Goal: Task Accomplishment & Management: Manage account settings

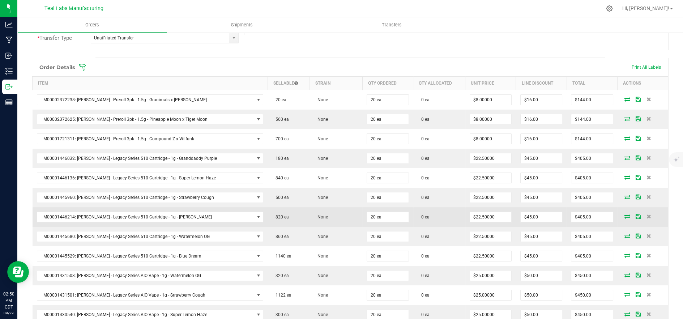
scroll to position [161, 0]
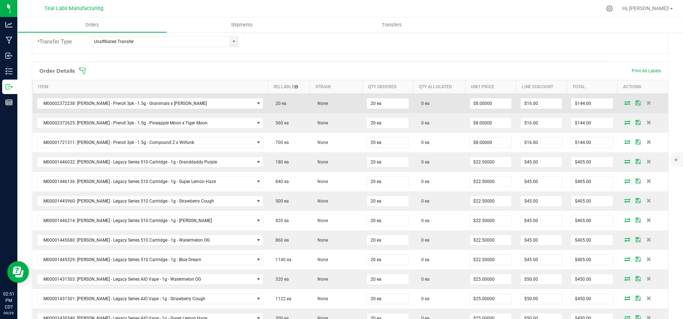
click at [625, 103] on icon at bounding box center [628, 103] width 6 height 4
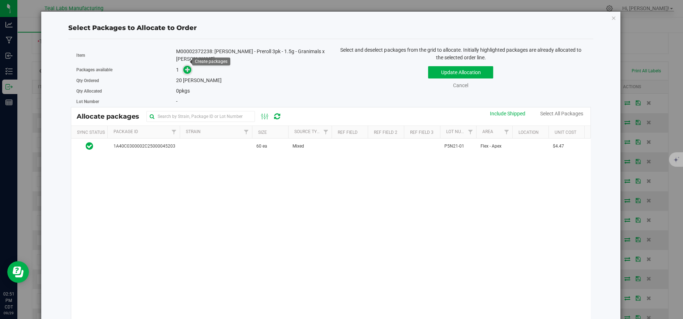
click at [187, 67] on icon at bounding box center [187, 69] width 5 height 5
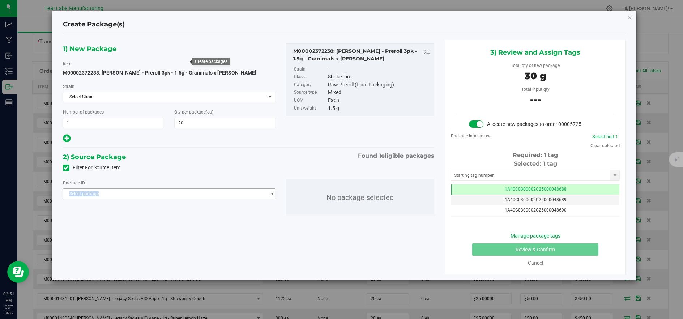
click at [106, 187] on div "Package ID Select package 1A40C0300002C25000045203" at bounding box center [169, 189] width 212 height 20
click at [117, 194] on span "Select package" at bounding box center [164, 194] width 203 height 10
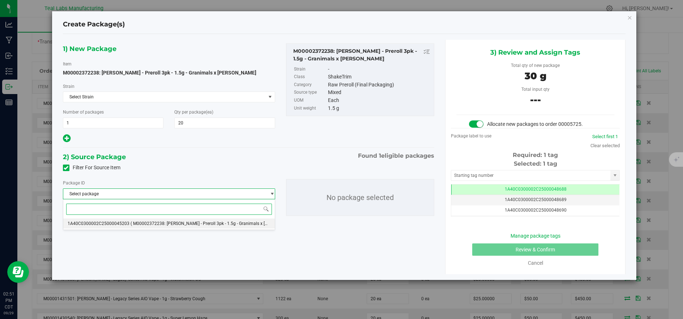
click at [119, 222] on span "1A40C0300002C25000045203" at bounding box center [99, 223] width 62 height 5
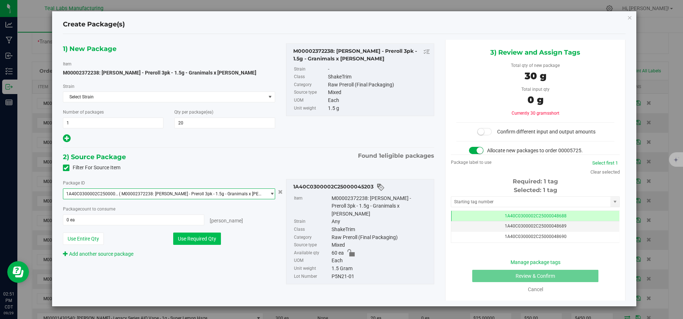
click at [183, 238] on button "Use Required Qty" at bounding box center [197, 239] width 48 height 12
type input "20 ea"
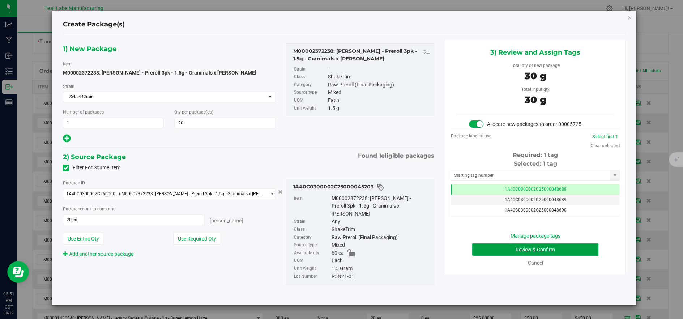
click at [494, 251] on button "Review & Confirm" at bounding box center [536, 250] width 126 height 12
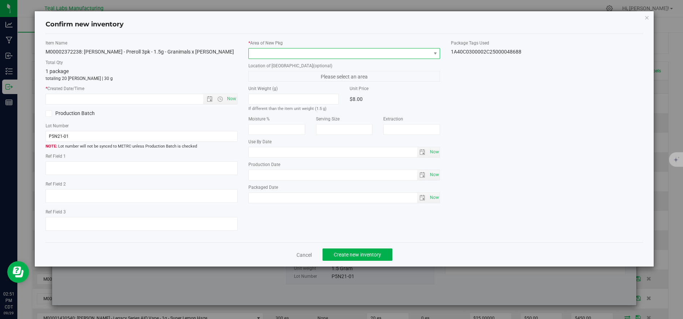
drag, startPoint x: 280, startPoint y: 50, endPoint x: 277, endPoint y: 56, distance: 7.1
click at [280, 51] on span at bounding box center [340, 53] width 182 height 10
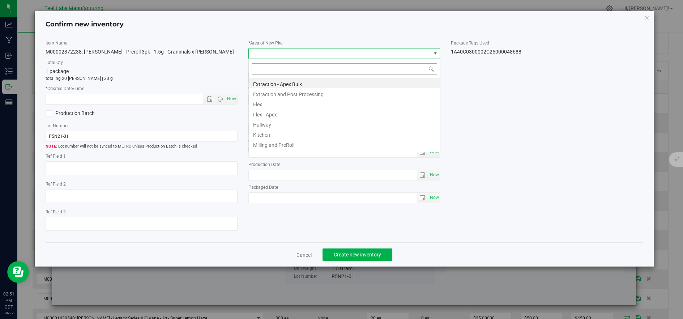
scroll to position [36172, 35991]
drag, startPoint x: 259, startPoint y: 100, endPoint x: 254, endPoint y: 103, distance: 5.2
click at [259, 101] on li "Flex" at bounding box center [344, 103] width 191 height 10
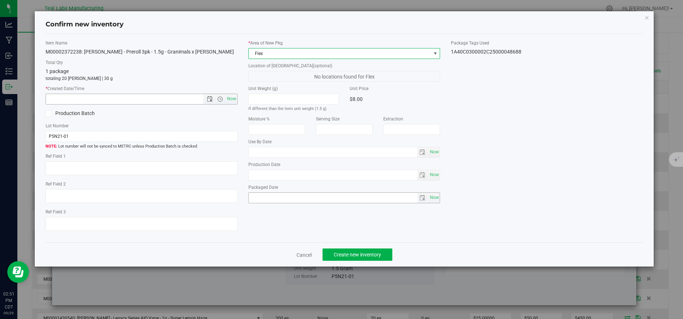
drag, startPoint x: 230, startPoint y: 99, endPoint x: 310, endPoint y: 200, distance: 128.5
click at [231, 99] on span "Now" at bounding box center [231, 99] width 12 height 10
type input "[DATE] 2:51 PM"
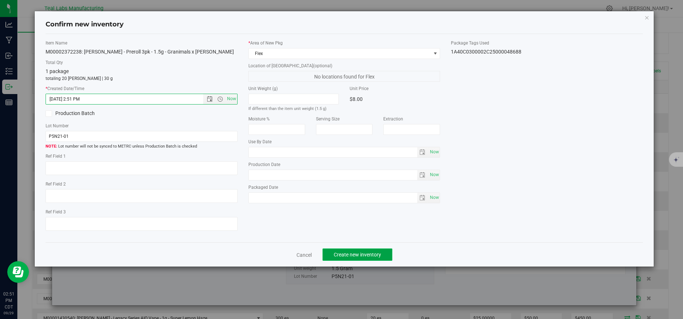
click at [335, 258] on span "Create new inventory" at bounding box center [357, 255] width 47 height 6
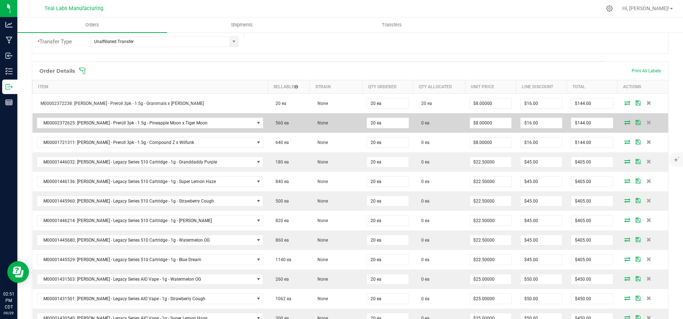
click at [625, 123] on icon at bounding box center [628, 122] width 6 height 4
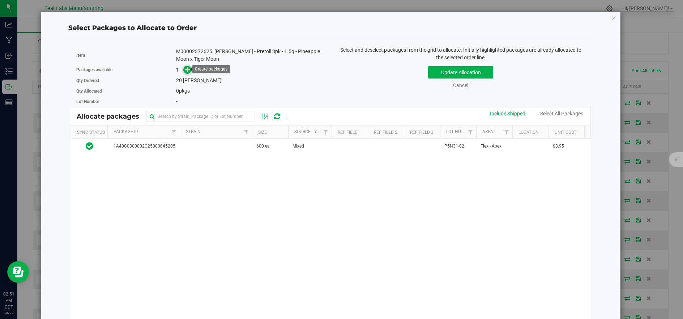
click at [190, 68] on span at bounding box center [187, 69] width 9 height 9
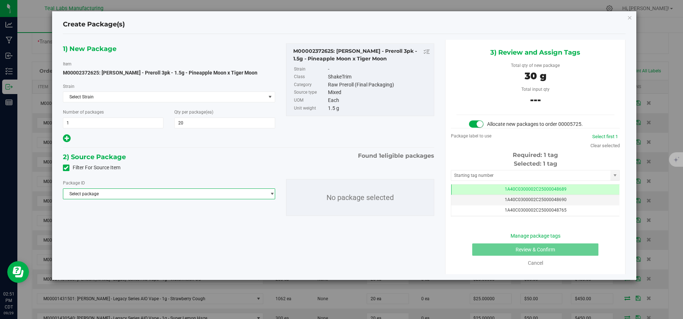
click at [229, 196] on span "Select package" at bounding box center [164, 194] width 203 height 10
click at [228, 223] on span "( M00002372625: [PERSON_NAME] - Preroll 3pk - 1.5g - Pineapple Moon x Tiger Moo…" at bounding box center [215, 223] width 169 height 5
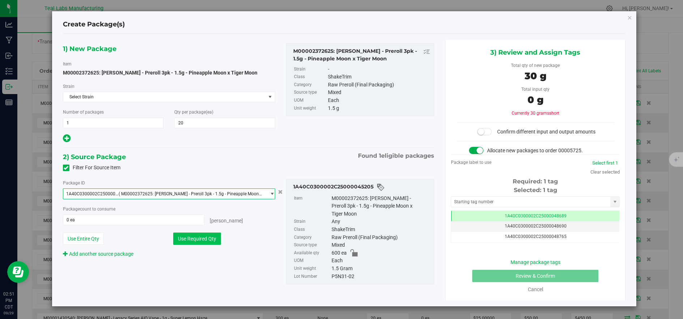
click at [216, 234] on button "Use Required Qty" at bounding box center [197, 239] width 48 height 12
type input "20 ea"
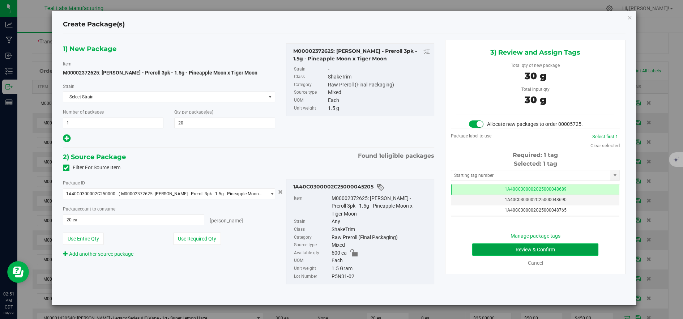
click at [523, 245] on button "Review & Confirm" at bounding box center [536, 250] width 126 height 12
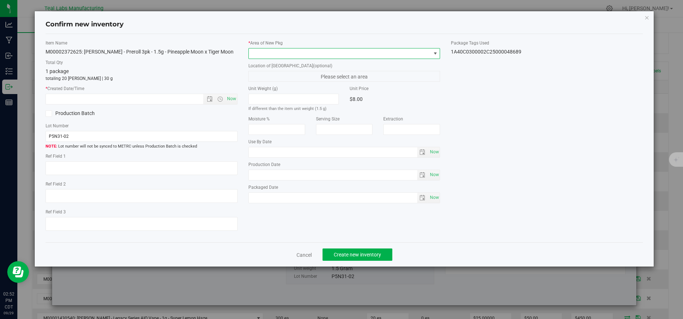
click at [272, 52] on span at bounding box center [340, 53] width 182 height 10
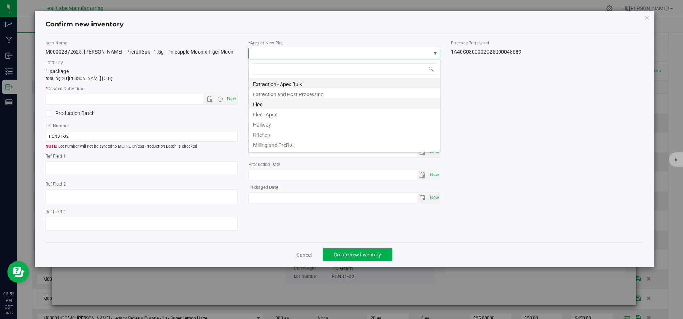
click at [260, 107] on li "Flex" at bounding box center [344, 103] width 191 height 10
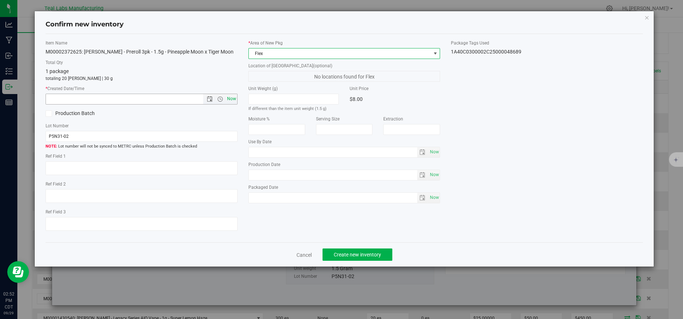
click at [228, 100] on span "Now" at bounding box center [231, 99] width 12 height 10
type input "[DATE] 2:52 PM"
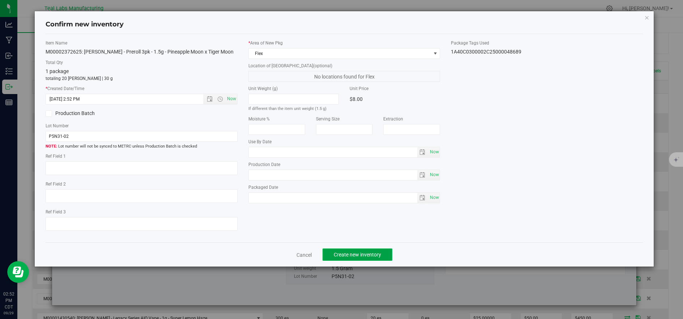
click at [356, 254] on span "Create new inventory" at bounding box center [357, 255] width 47 height 6
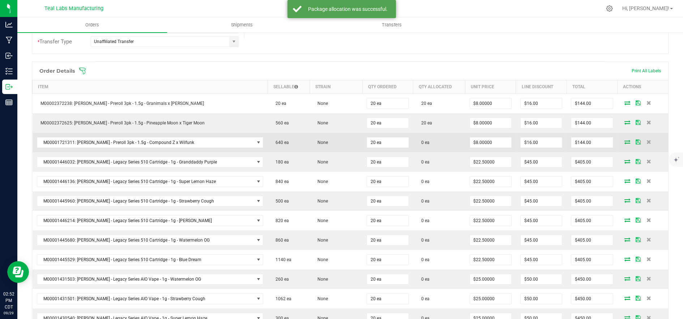
click at [625, 142] on icon at bounding box center [628, 142] width 6 height 4
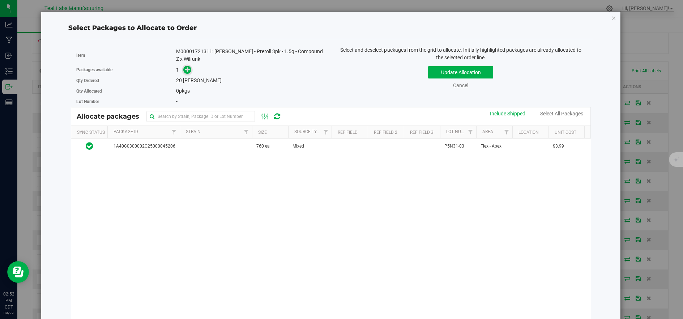
click at [189, 68] on icon at bounding box center [187, 69] width 5 height 5
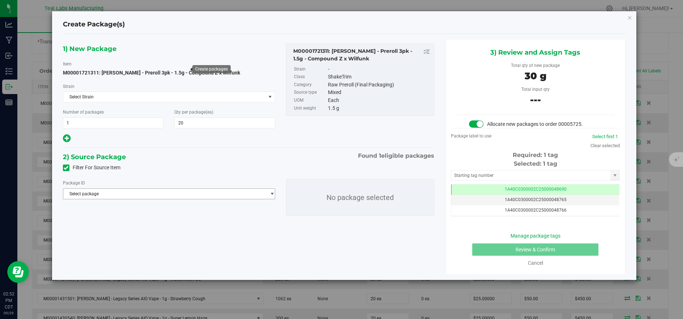
click at [225, 194] on span "Select package" at bounding box center [164, 194] width 203 height 10
drag, startPoint x: 221, startPoint y: 226, endPoint x: 215, endPoint y: 230, distance: 7.7
click at [221, 226] on span "( M00001721311: [PERSON_NAME] - Preroll 3pk - 1.5g - Compound Z x Wilfunk )" at bounding box center [209, 223] width 156 height 5
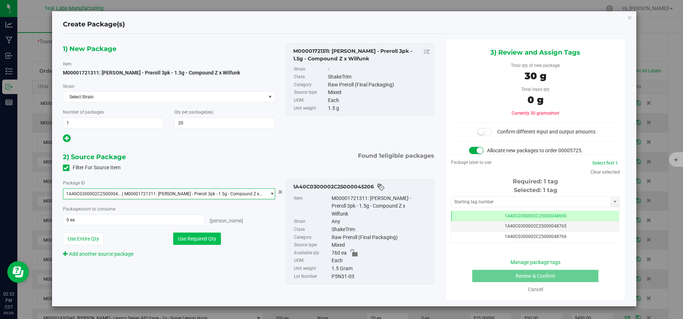
drag, startPoint x: 215, startPoint y: 230, endPoint x: 213, endPoint y: 234, distance: 4.7
click at [213, 233] on button "Use Required Qty" at bounding box center [197, 239] width 48 height 12
type input "20 ea"
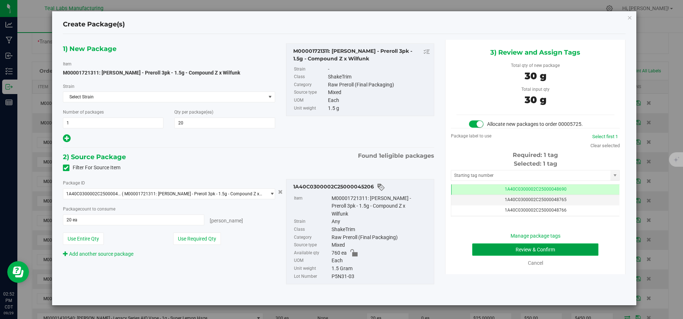
click at [531, 253] on button "Review & Confirm" at bounding box center [536, 250] width 126 height 12
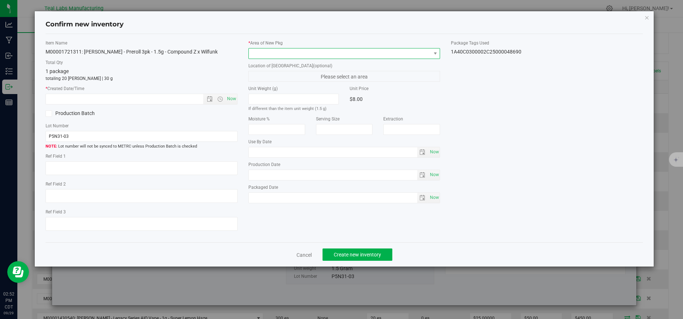
click at [299, 56] on span at bounding box center [340, 53] width 182 height 10
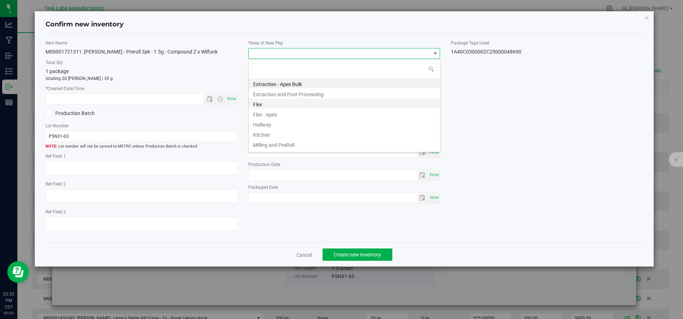
click at [272, 101] on li "Flex" at bounding box center [344, 103] width 191 height 10
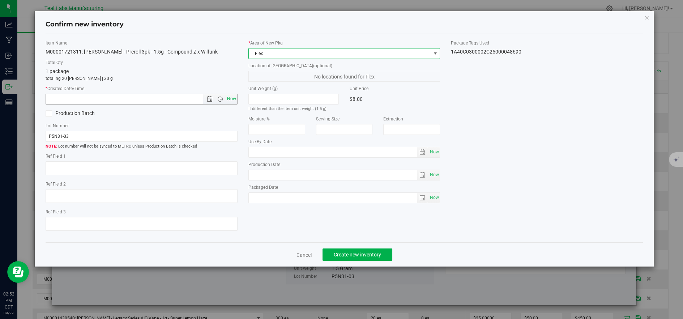
click at [229, 100] on span "Now" at bounding box center [231, 99] width 12 height 10
type input "[DATE] 2:52 PM"
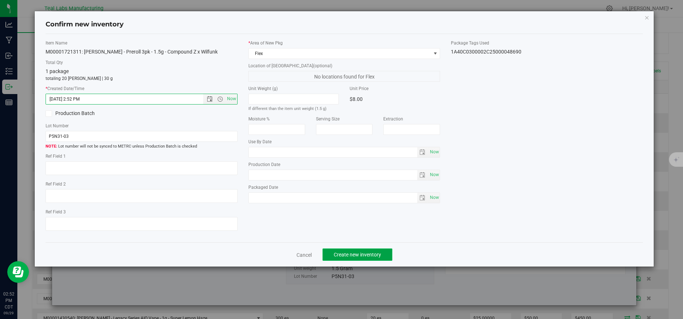
click at [340, 258] on span "Create new inventory" at bounding box center [357, 255] width 47 height 6
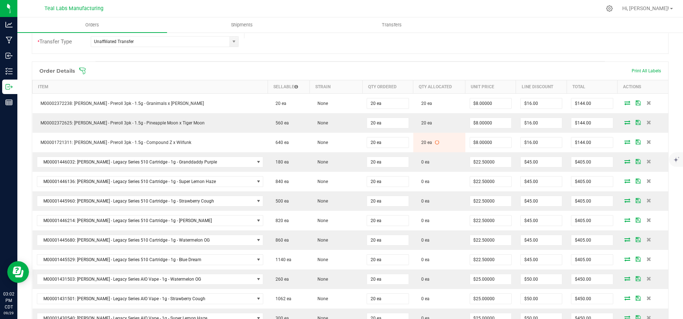
click at [187, 70] on span at bounding box center [397, 70] width 637 height 7
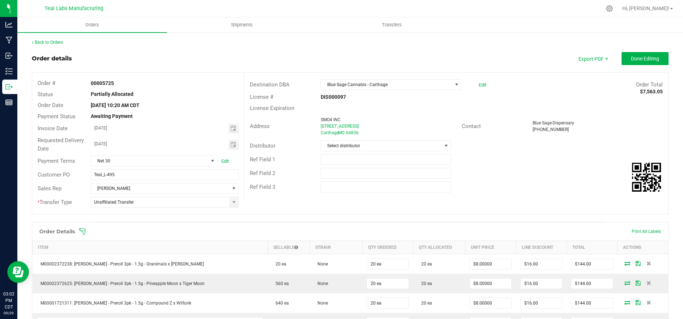
click at [178, 228] on span at bounding box center [397, 231] width 637 height 7
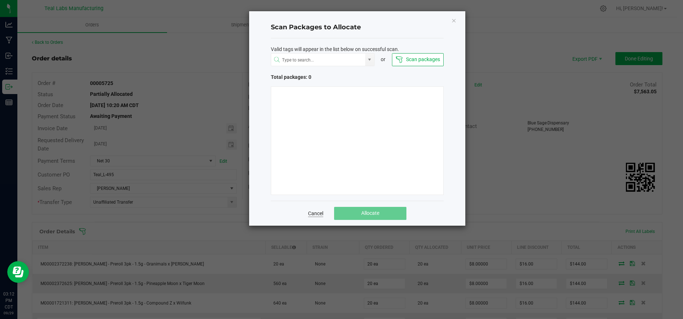
click at [313, 214] on link "Cancel" at bounding box center [315, 213] width 15 height 7
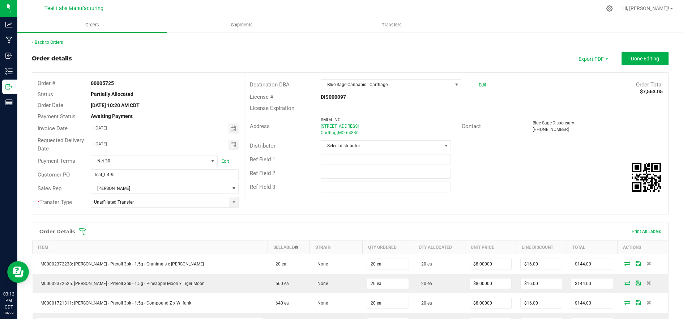
click at [97, 230] on span at bounding box center [397, 231] width 637 height 7
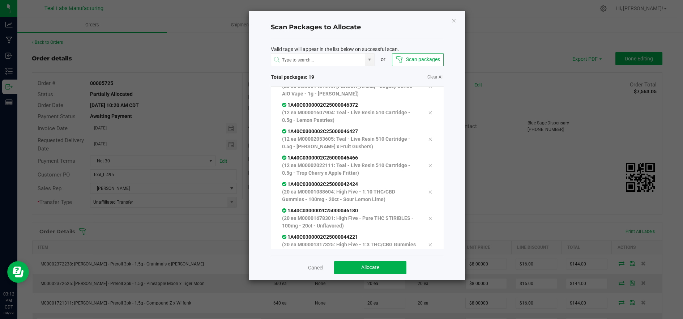
scroll to position [331, 0]
click at [398, 276] on div "Cancel Allocate" at bounding box center [357, 267] width 173 height 25
click at [398, 274] on button "Allocate" at bounding box center [370, 267] width 72 height 13
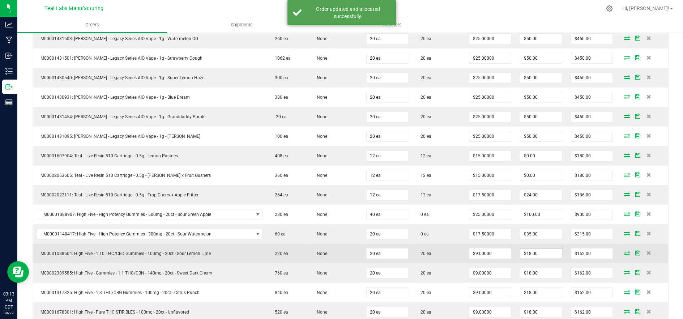
scroll to position [442, 0]
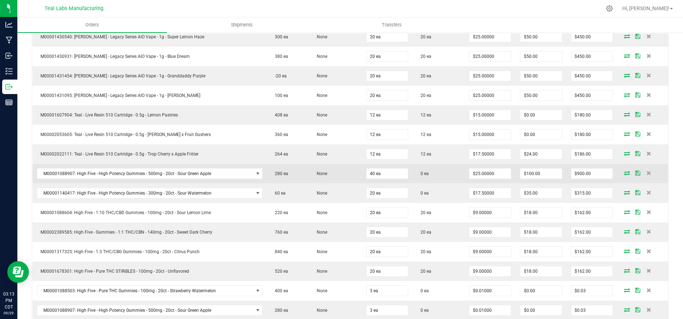
click at [625, 173] on icon at bounding box center [628, 173] width 6 height 4
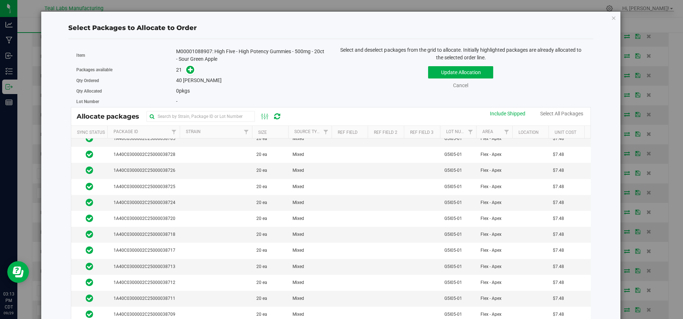
scroll to position [0, 0]
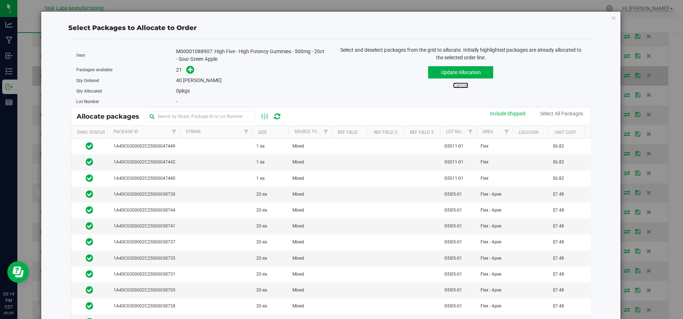
click at [453, 82] on link "Cancel" at bounding box center [460, 85] width 15 height 6
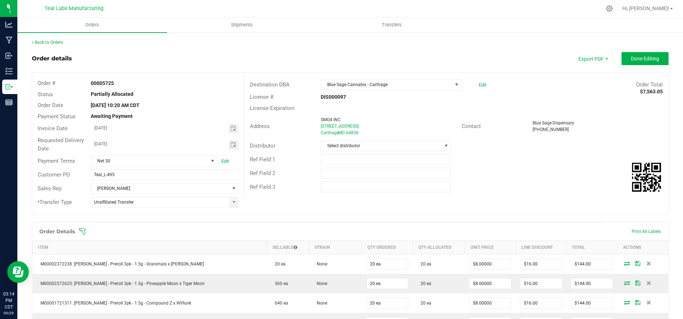
click at [198, 234] on span at bounding box center [397, 231] width 637 height 7
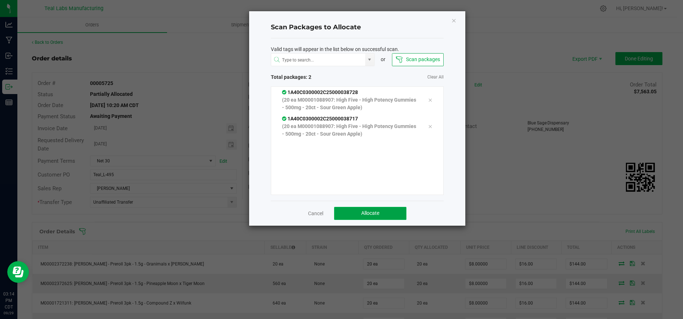
click at [372, 212] on span "Allocate" at bounding box center [370, 213] width 18 height 6
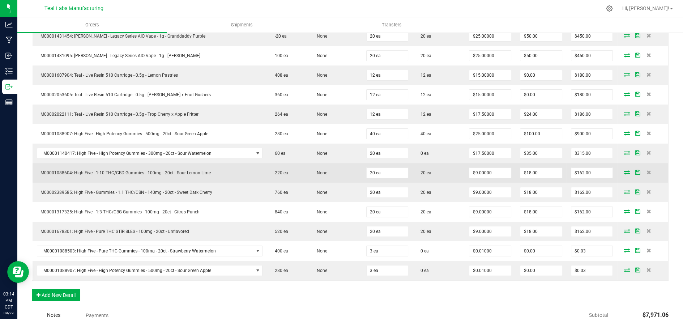
scroll to position [522, 0]
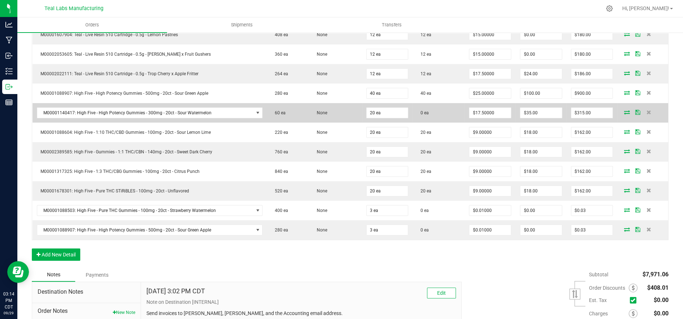
click at [625, 110] on icon at bounding box center [628, 112] width 6 height 4
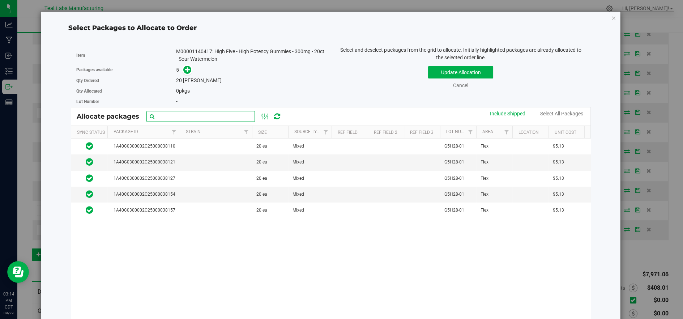
click at [191, 116] on input "text" at bounding box center [201, 116] width 109 height 11
click at [186, 236] on div "1A40C0300002C25000038110 20 ea Mixed G5H28-01 Flex $5.13 $102.60 1A40C0300002C2…" at bounding box center [330, 229] width 519 height 181
click at [205, 157] on td at bounding box center [216, 163] width 72 height 16
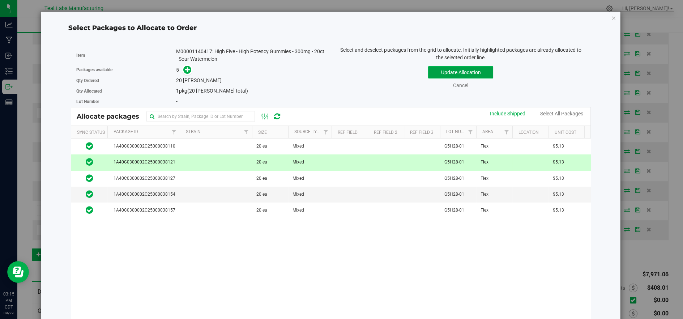
click at [428, 73] on button "Update Allocation" at bounding box center [460, 72] width 65 height 12
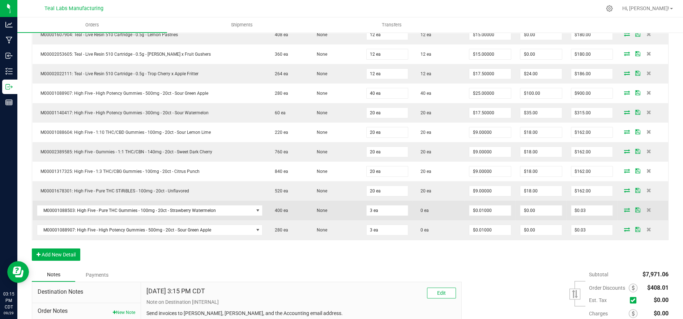
click at [625, 208] on icon at bounding box center [628, 210] width 6 height 4
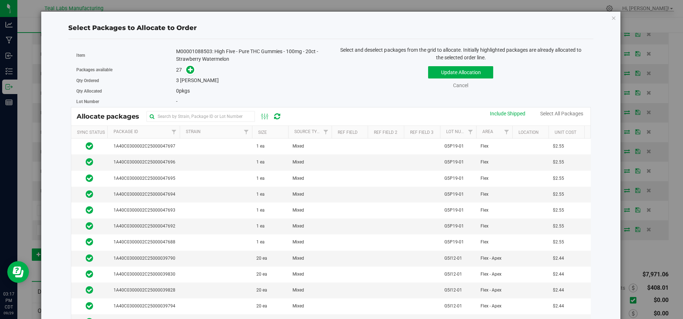
click at [397, 24] on div "Select Packages to Allocate to Order" at bounding box center [330, 28] width 525 height 10
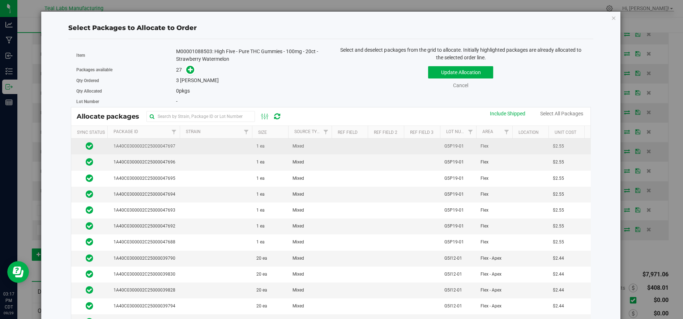
click at [219, 148] on td at bounding box center [216, 147] width 72 height 16
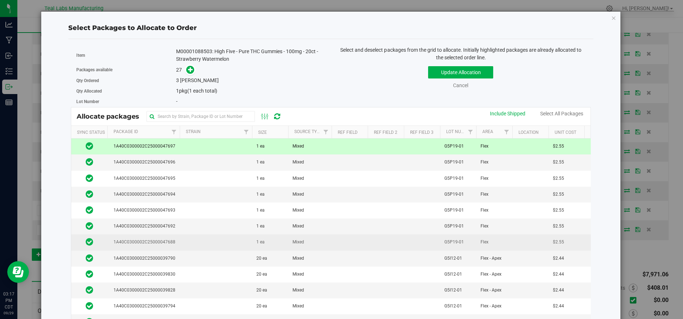
click at [209, 242] on td at bounding box center [216, 242] width 72 height 16
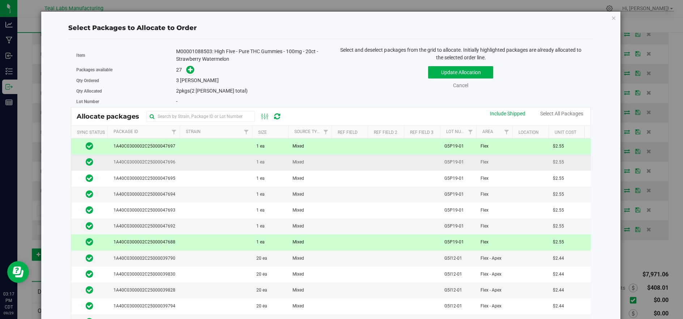
drag, startPoint x: 194, startPoint y: 168, endPoint x: 197, endPoint y: 165, distance: 4.6
click at [194, 168] on td at bounding box center [216, 163] width 72 height 16
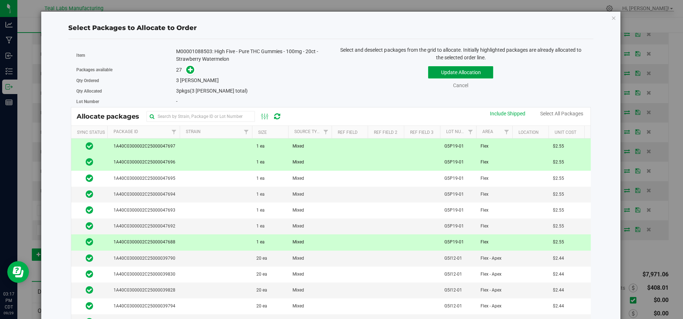
click at [468, 77] on button "Update Allocation" at bounding box center [460, 72] width 65 height 12
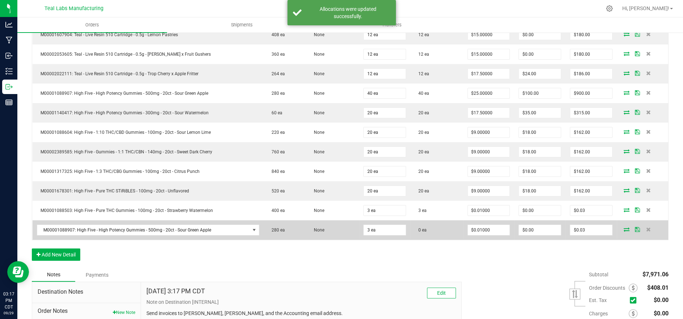
click at [624, 227] on icon at bounding box center [627, 229] width 6 height 4
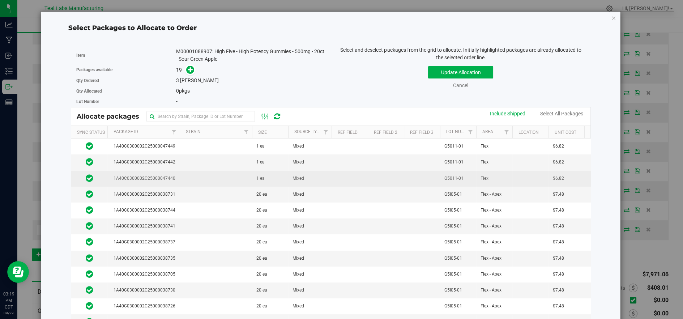
click at [204, 178] on td at bounding box center [216, 179] width 72 height 16
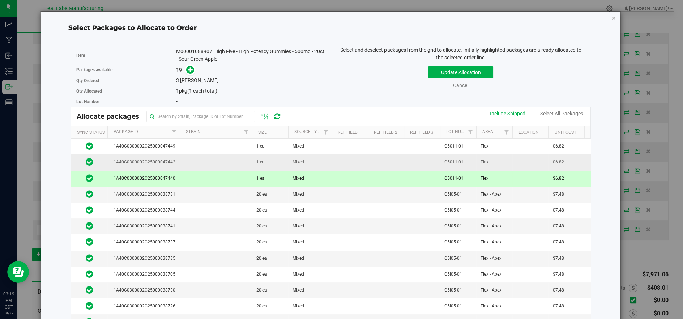
click at [204, 167] on td at bounding box center [216, 163] width 72 height 16
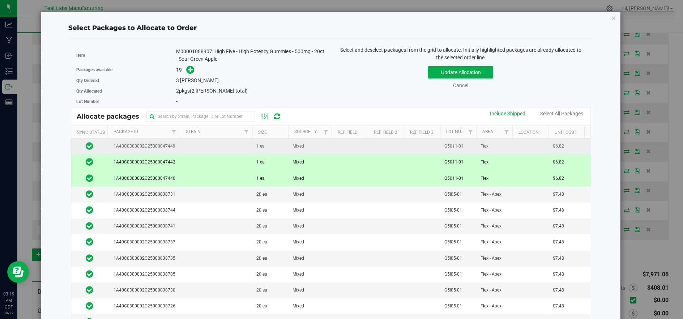
drag, startPoint x: 206, startPoint y: 149, endPoint x: 215, endPoint y: 146, distance: 9.0
click at [207, 148] on td at bounding box center [216, 147] width 72 height 16
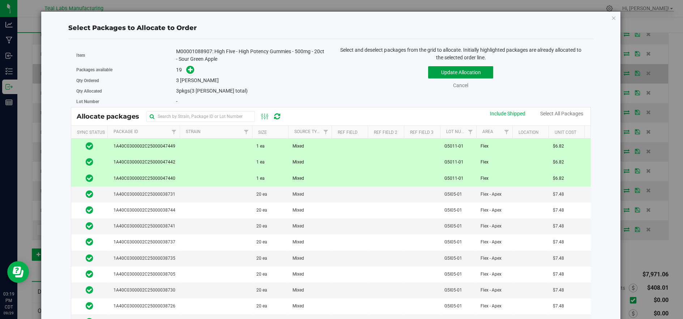
click at [435, 69] on button "Update Allocation" at bounding box center [460, 72] width 65 height 12
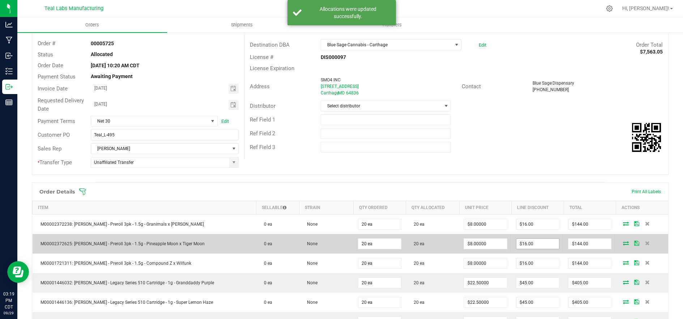
scroll to position [0, 0]
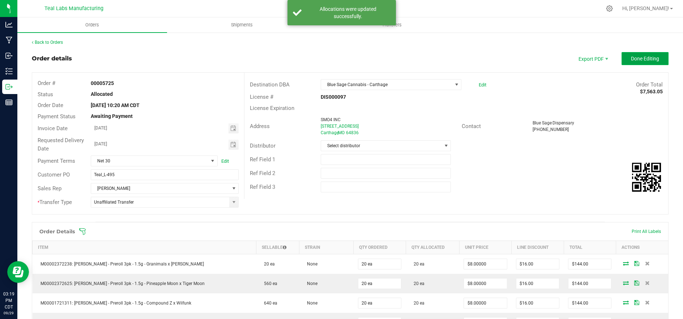
click at [652, 57] on span "Done Editing" at bounding box center [645, 59] width 28 height 6
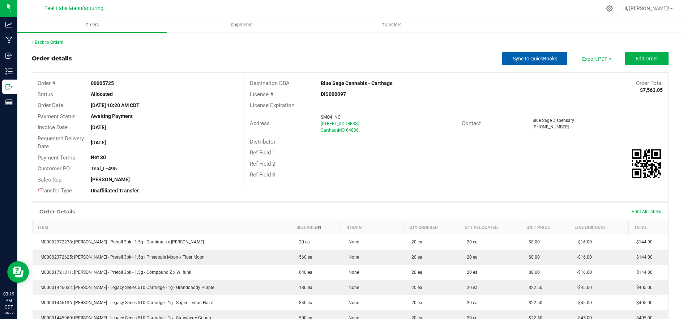
click at [524, 60] on span "Sync to QuickBooks" at bounding box center [535, 59] width 45 height 6
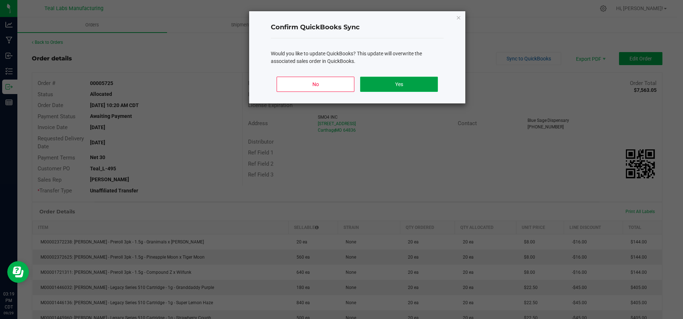
click at [434, 80] on button "Yes" at bounding box center [399, 84] width 78 height 15
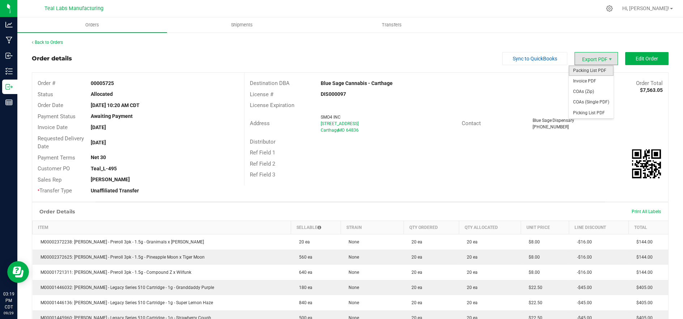
click at [587, 70] on span "Packing List PDF" at bounding box center [591, 70] width 45 height 10
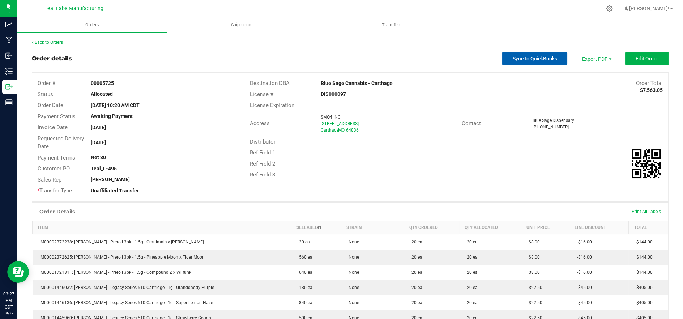
click at [517, 64] on button "Sync to QuickBooks" at bounding box center [535, 58] width 65 height 13
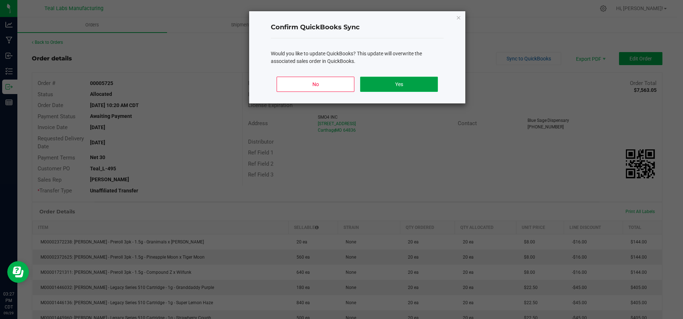
click at [417, 86] on button "Yes" at bounding box center [399, 84] width 78 height 15
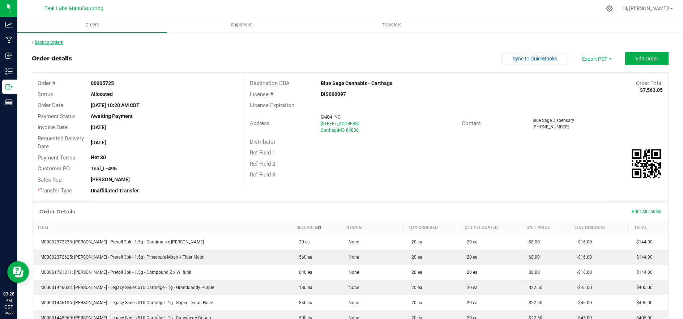
click at [46, 40] on link "Back to Orders" at bounding box center [47, 42] width 31 height 5
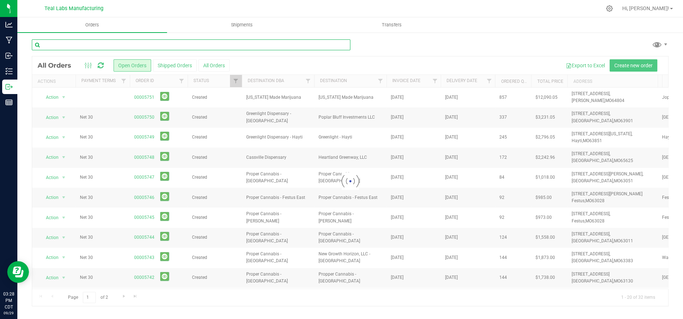
click at [59, 41] on input "text" at bounding box center [191, 44] width 319 height 11
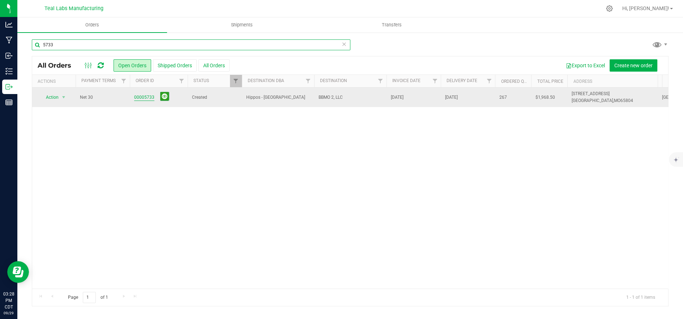
type input "5733"
click at [142, 97] on link "00005733" at bounding box center [144, 97] width 20 height 7
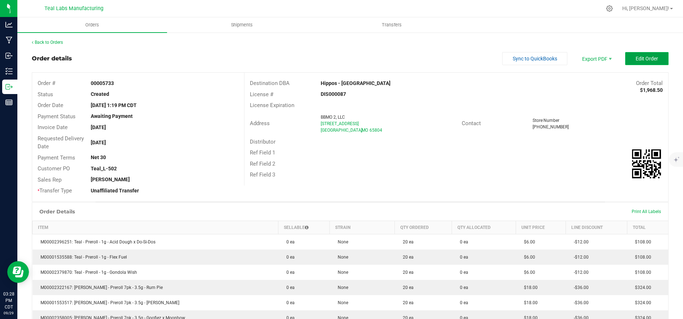
click at [636, 60] on span "Edit Order" at bounding box center [647, 59] width 22 height 6
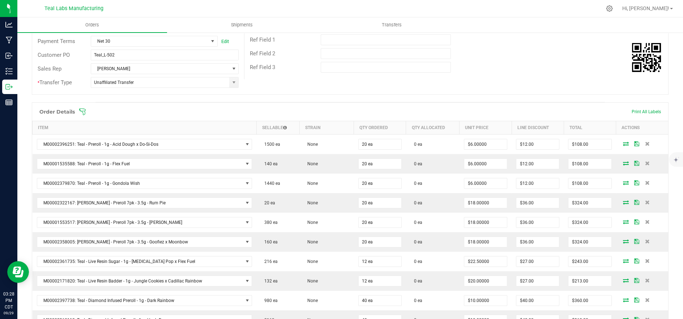
scroll to position [120, 0]
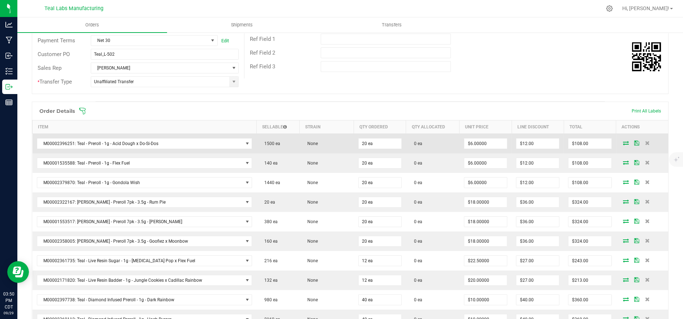
click at [623, 143] on icon at bounding box center [626, 143] width 6 height 4
